Goal: Obtain resource: Obtain resource

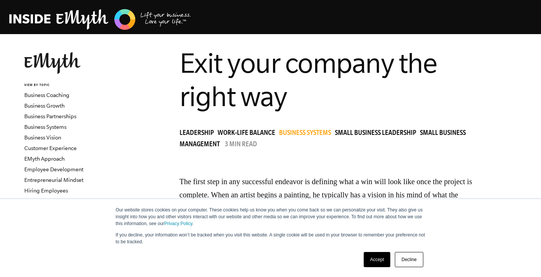
click at [376, 262] on link "Accept" at bounding box center [376, 259] width 27 height 15
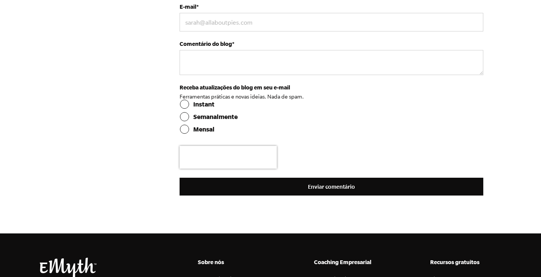
scroll to position [1741, 0]
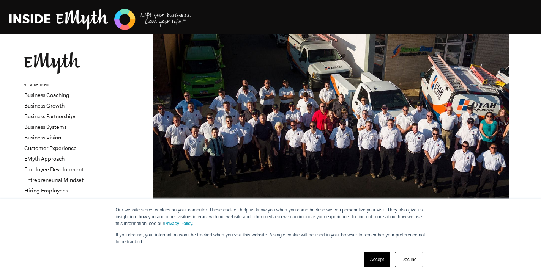
click at [378, 255] on link "Accept" at bounding box center [376, 259] width 27 height 15
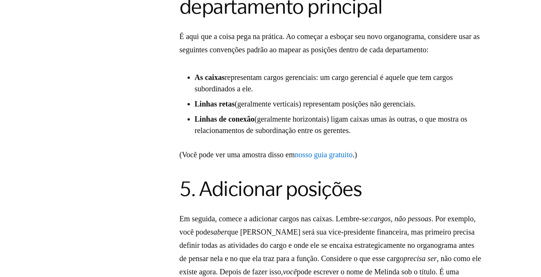
scroll to position [1899, 0]
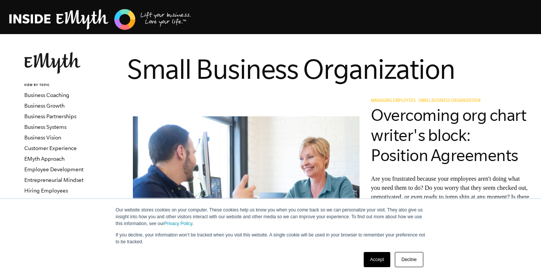
click at [374, 257] on link "Accept" at bounding box center [376, 259] width 27 height 15
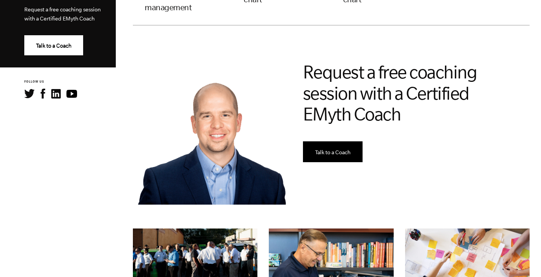
scroll to position [455, 0]
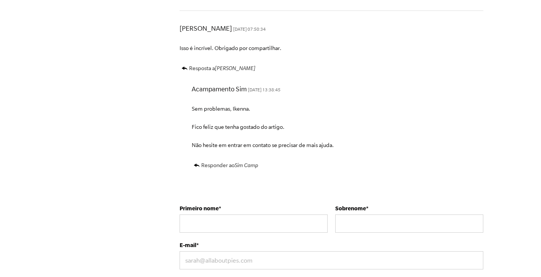
scroll to position [3057, 0]
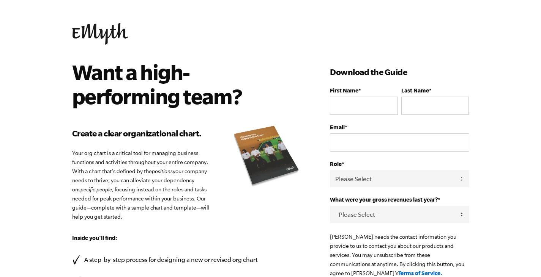
scroll to position [38, 0]
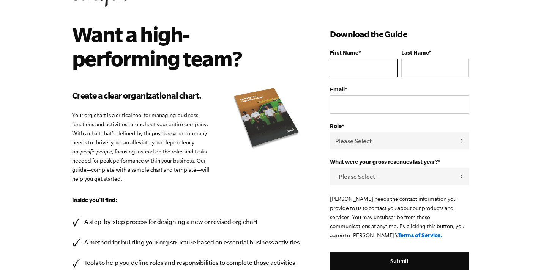
click at [369, 74] on input "First Name *" at bounding box center [364, 68] width 68 height 18
type input "Gabriel"
type input "Sfair"
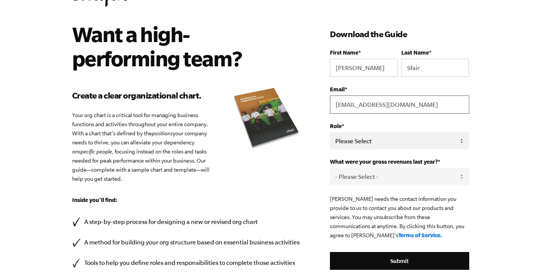
type input "gabre.sfair@live.com"
click at [385, 149] on select "Please Select Owner Partner / Co-Owner Executive Employee / Other" at bounding box center [399, 140] width 139 height 17
select select "Owner"
click at [330, 132] on select "Please Select Owner Partner / Co-Owner Executive Employee / Other" at bounding box center [399, 140] width 139 height 17
click at [363, 176] on select "- Please Select - 0-75K 76-150K 151-275K 276-500K 501-750K 751-1M 1-2.5M 2.5-5M…" at bounding box center [399, 176] width 139 height 17
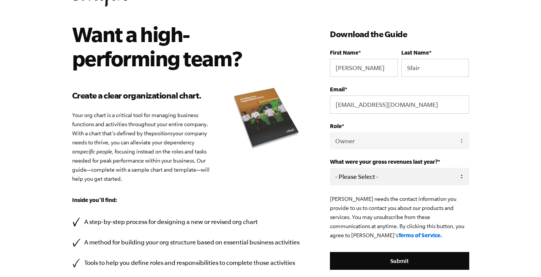
select select "0-75K"
click at [330, 168] on select "- Please Select - 0-75K 76-150K 151-275K 276-500K 501-750K 751-1M 1-2.5M 2.5-5M…" at bounding box center [399, 176] width 139 height 17
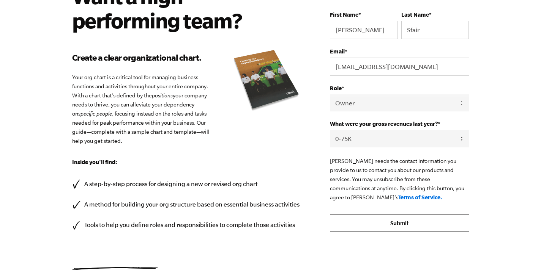
click at [390, 221] on input "Submit" at bounding box center [399, 223] width 139 height 18
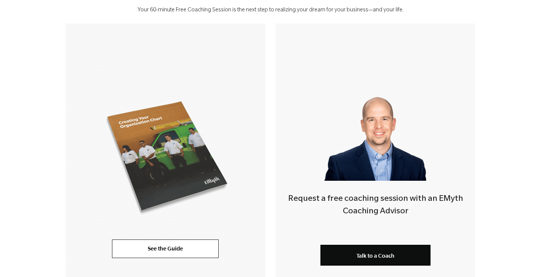
scroll to position [228, 0]
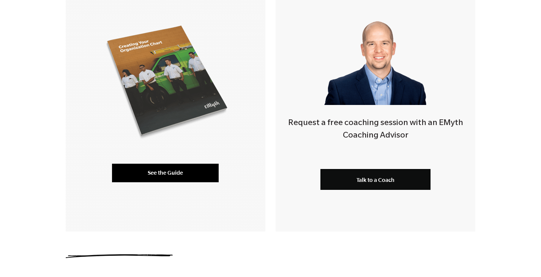
click at [195, 167] on link "See the Guide" at bounding box center [165, 173] width 107 height 18
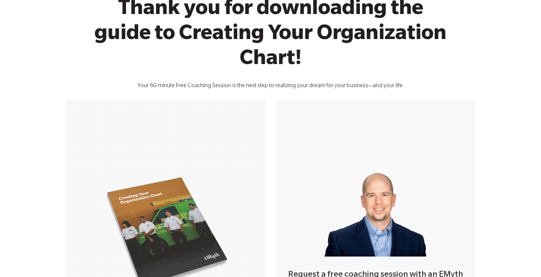
scroll to position [0, 0]
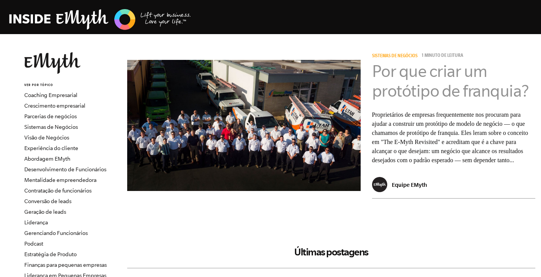
click at [427, 94] on font "Por que criar um protótipo de franquia?" at bounding box center [450, 81] width 157 height 39
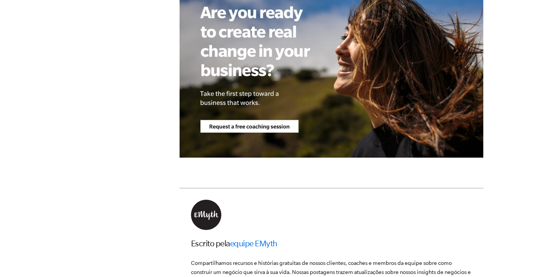
scroll to position [1821, 0]
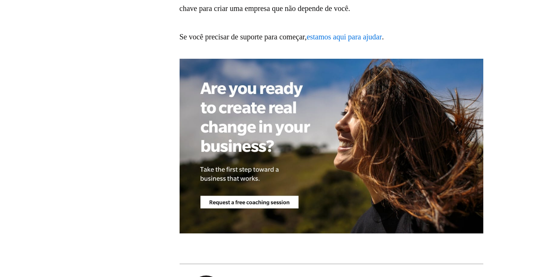
click at [368, 41] on font "estamos aqui para ajudar" at bounding box center [344, 37] width 75 height 8
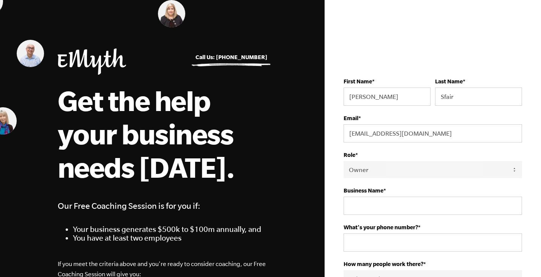
select select "Owner"
select select "0-75K"
